Goal: Information Seeking & Learning: Learn about a topic

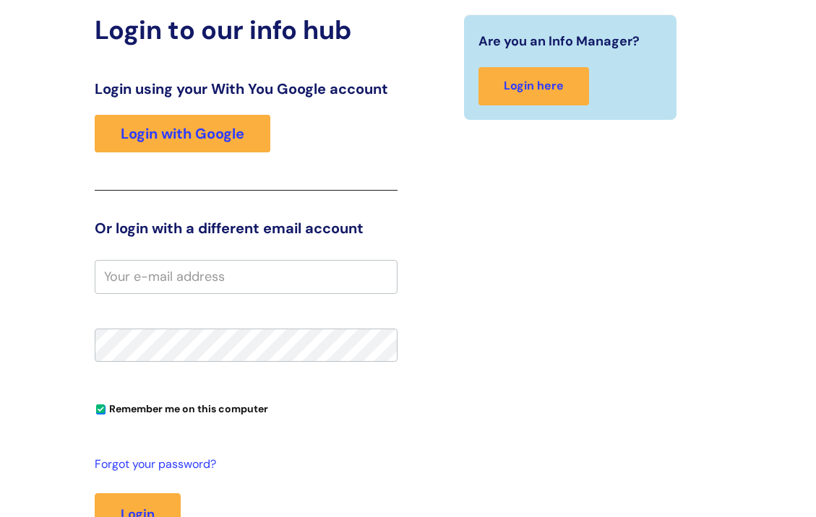
scroll to position [144, 0]
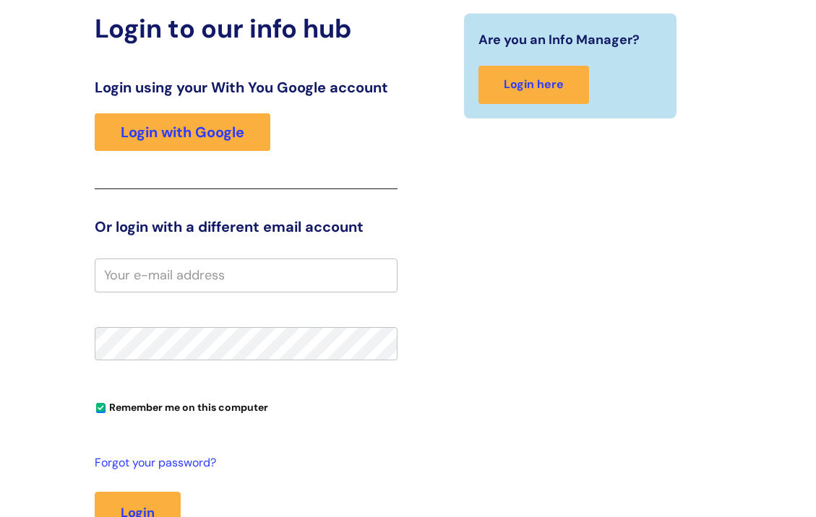
click at [264, 277] on input "email" at bounding box center [246, 275] width 303 height 33
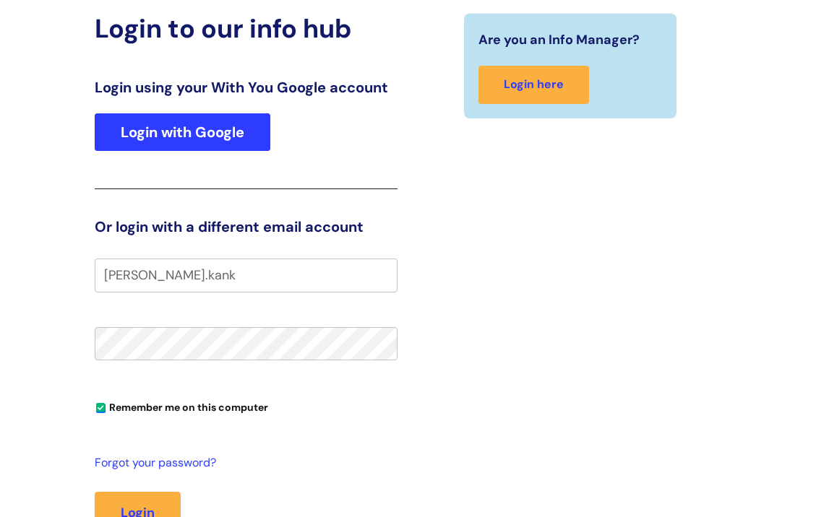
type input "pauline.kank"
click at [254, 147] on link "Login with Google" at bounding box center [183, 132] width 176 height 38
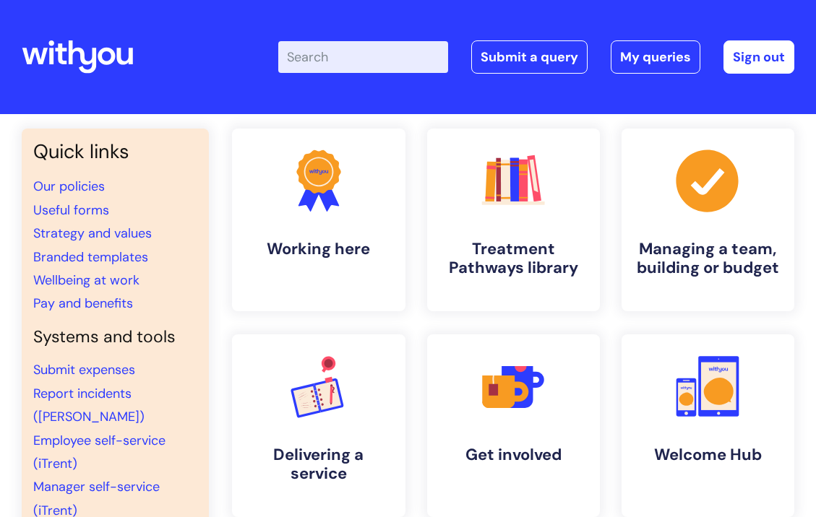
click at [377, 64] on input "Enter your search term here..." at bounding box center [363, 57] width 170 height 32
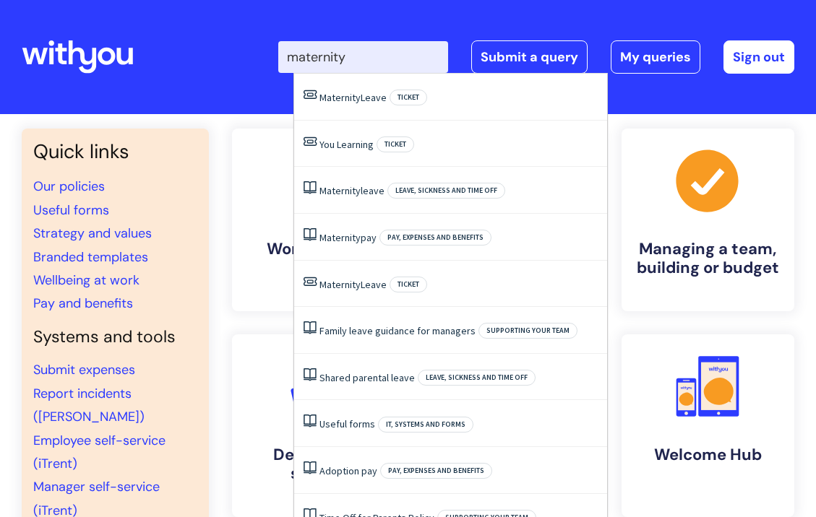
type input "maternity"
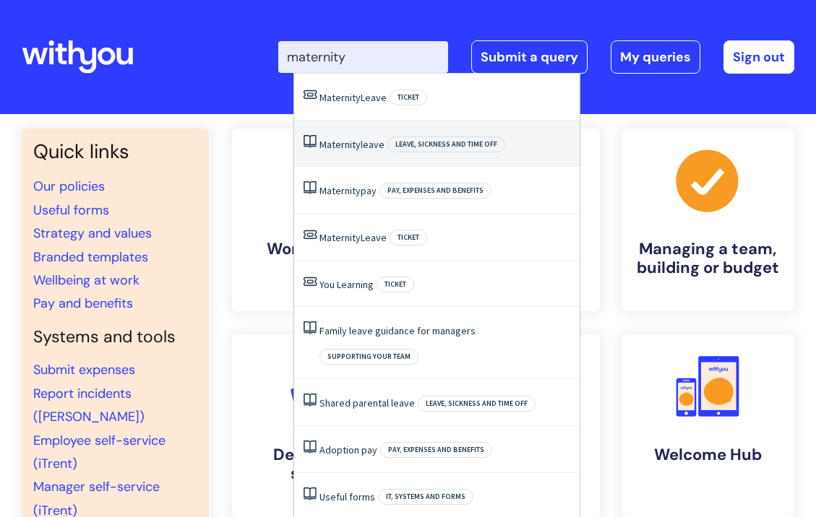
click at [365, 141] on link "Maternity leave" at bounding box center [351, 144] width 65 height 13
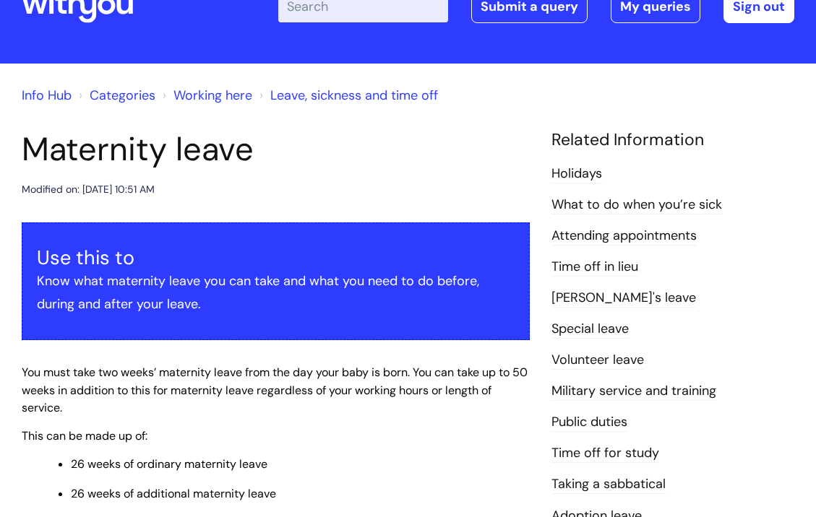
scroll to position [72, 0]
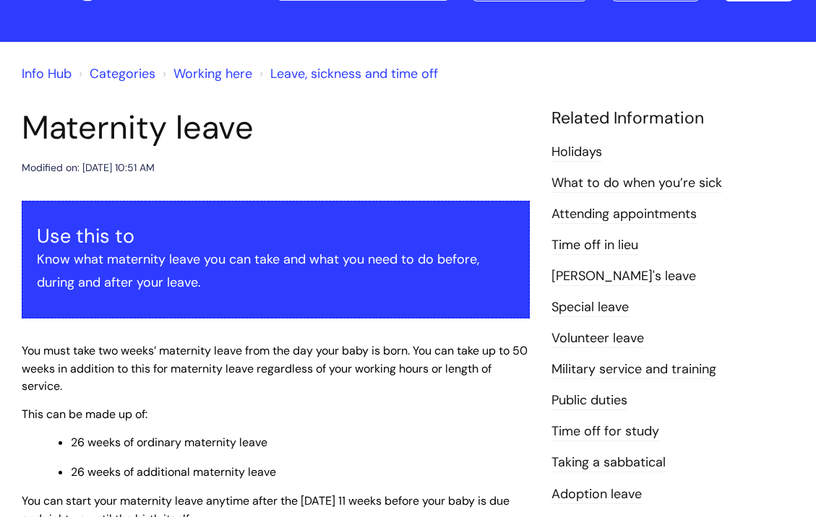
click at [665, 185] on link "What to do when you’re sick" at bounding box center [636, 183] width 171 height 19
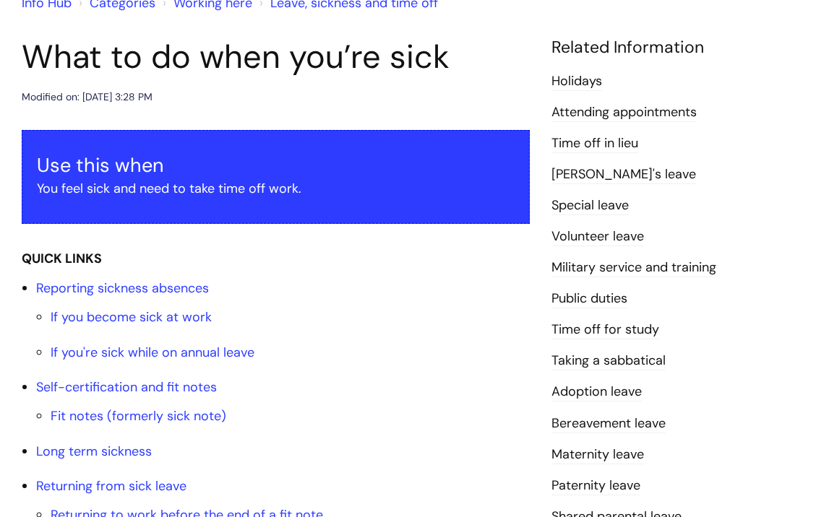
scroll to position [144, 0]
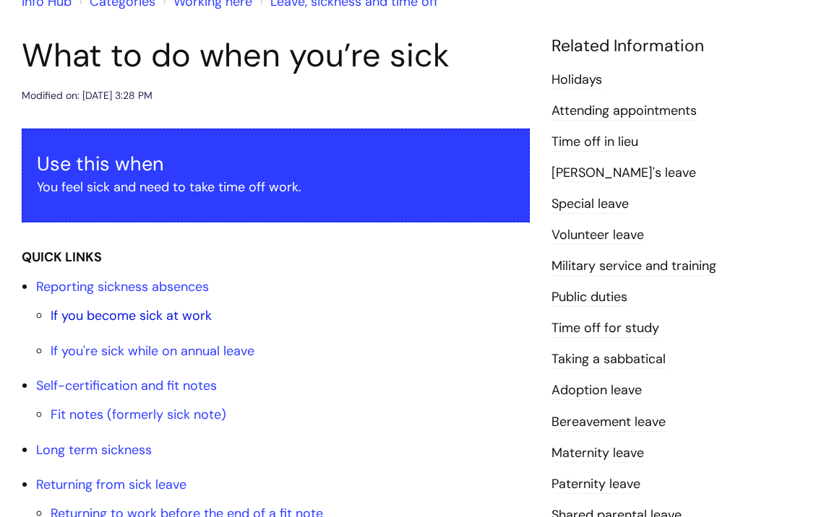
click at [180, 320] on link "If you become sick at work" at bounding box center [131, 315] width 161 height 17
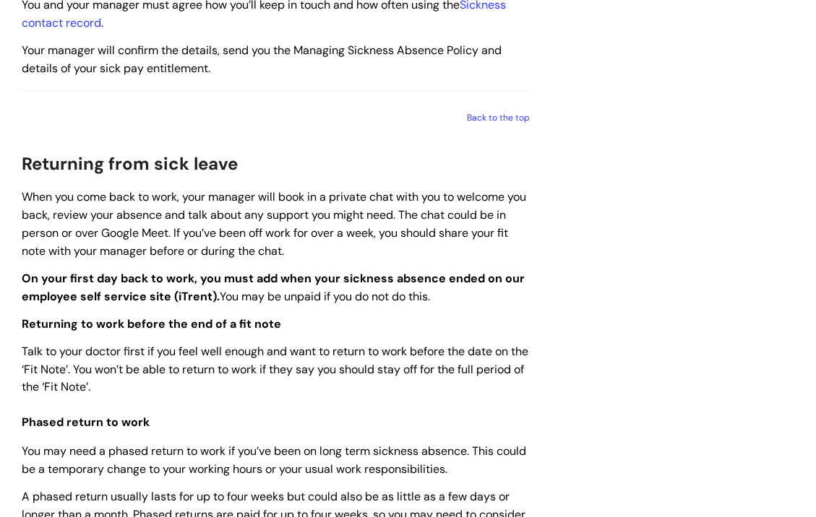
scroll to position [1295, 0]
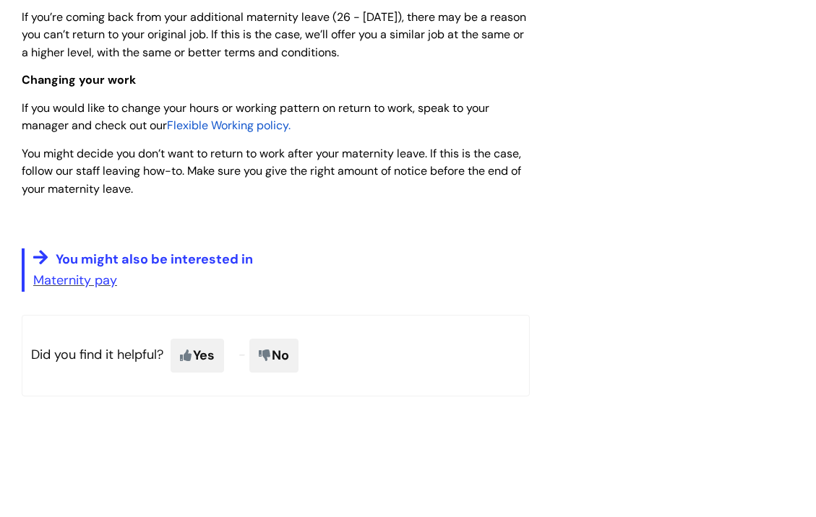
scroll to position [2041, 0]
